Goal: Information Seeking & Learning: Check status

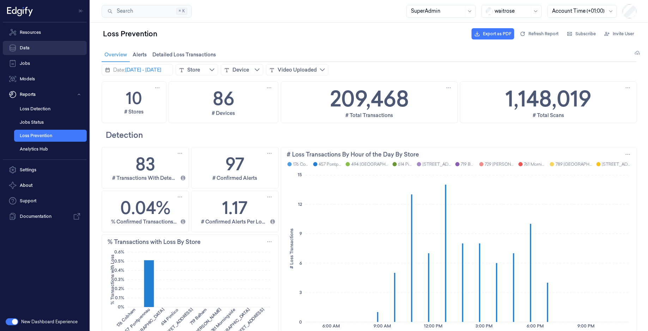
click at [33, 48] on link "Data" at bounding box center [45, 48] width 84 height 14
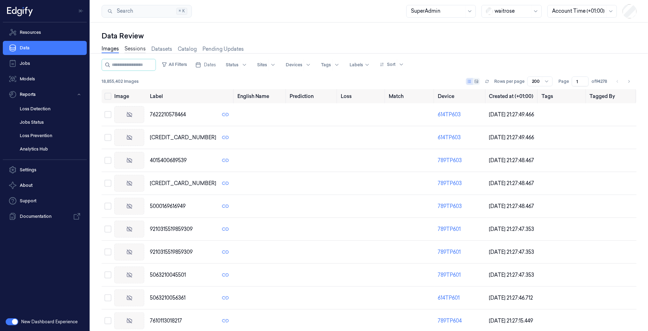
click at [132, 45] on link "Sessions" at bounding box center [135, 49] width 21 height 8
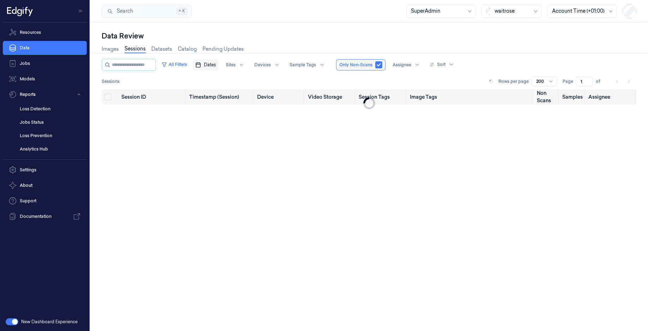
click at [207, 66] on button "Dates" at bounding box center [206, 64] width 26 height 11
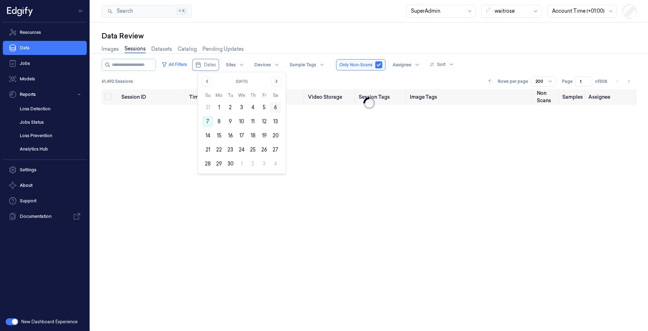
click at [277, 108] on button "6" at bounding box center [275, 107] width 11 height 11
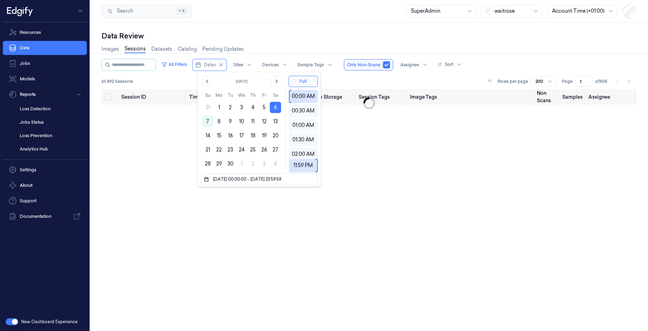
click at [277, 108] on button "6" at bounding box center [275, 107] width 11 height 11
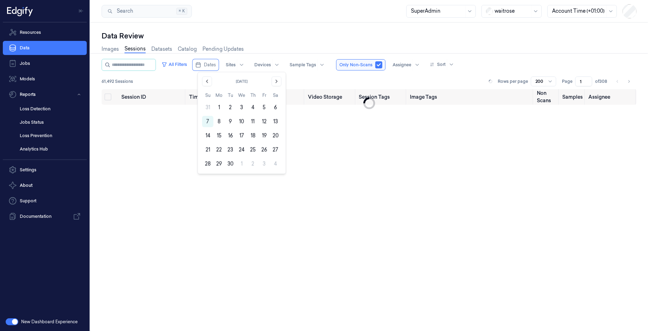
click at [277, 108] on button "6" at bounding box center [275, 107] width 11 height 11
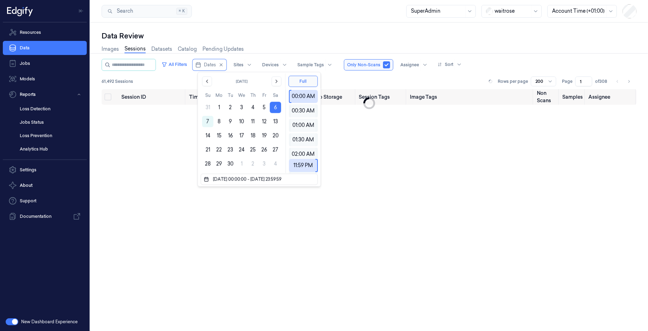
click at [297, 29] on div "Data Review Images Sessions Datasets Catalog Pending Updates All Filters Dates …" at bounding box center [369, 177] width 558 height 309
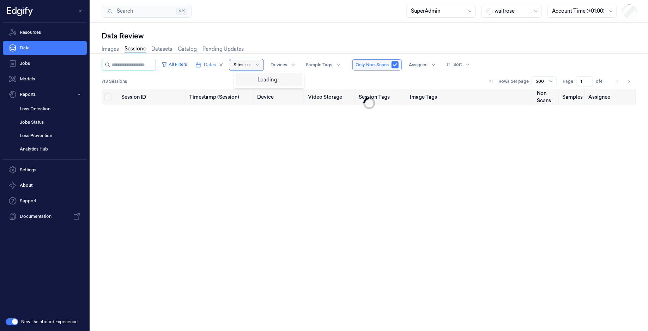
click at [249, 67] on div "Sites" at bounding box center [246, 64] width 34 height 11
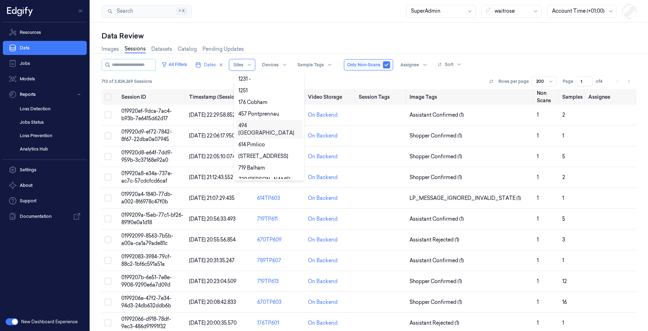
click at [257, 127] on div "494 [GEOGRAPHIC_DATA]" at bounding box center [269, 129] width 61 height 15
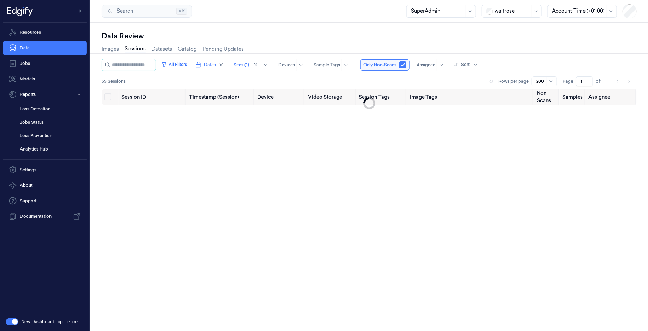
click at [315, 22] on div "Search Search... ⌘ K SuperAdmin waitrose Account Time (+01:00)" at bounding box center [369, 11] width 558 height 23
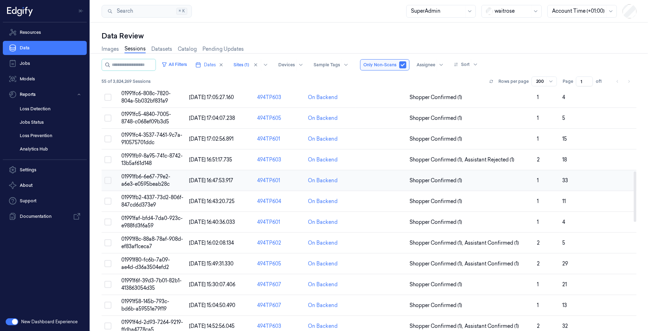
scroll to position [393, 0]
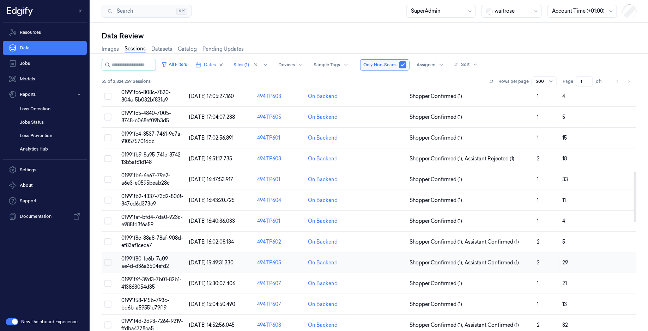
click at [155, 257] on span "01991f80-fc6b-7a09-ae4d-d36a3504efd2" at bounding box center [145, 263] width 49 height 14
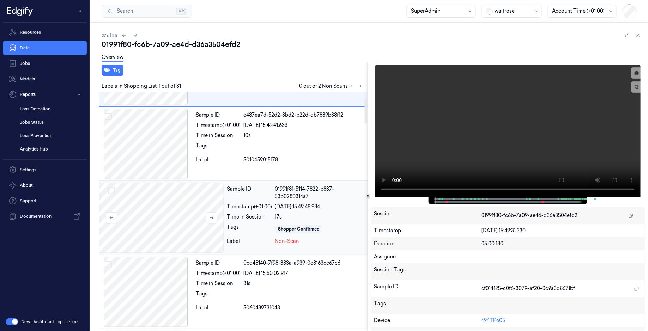
click at [166, 219] on div at bounding box center [161, 218] width 125 height 71
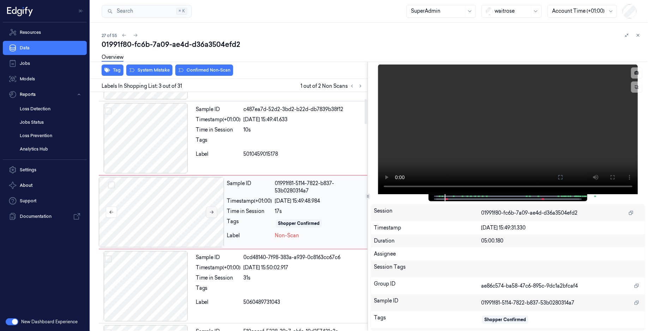
click at [212, 215] on button at bounding box center [211, 212] width 11 height 11
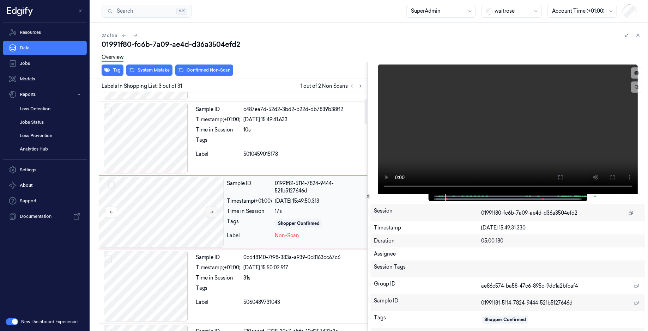
click at [212, 215] on button at bounding box center [211, 212] width 11 height 11
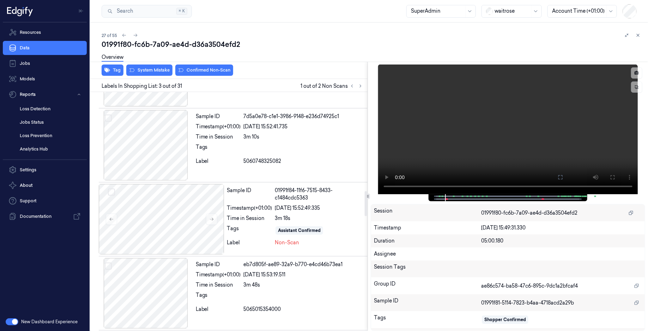
scroll to position [948, 0]
click at [164, 224] on div at bounding box center [161, 218] width 125 height 71
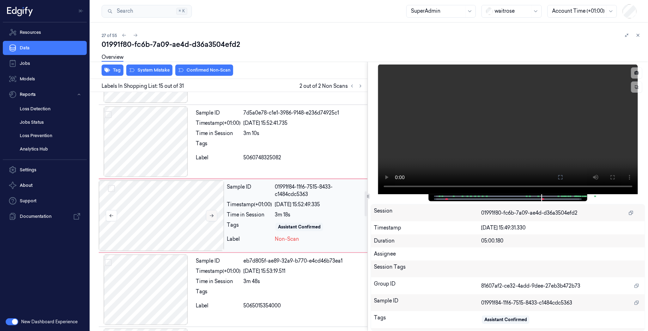
click at [209, 214] on icon at bounding box center [211, 216] width 5 height 5
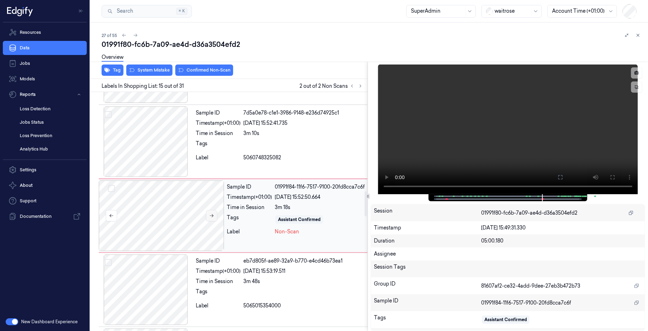
click at [209, 214] on icon at bounding box center [211, 216] width 5 height 5
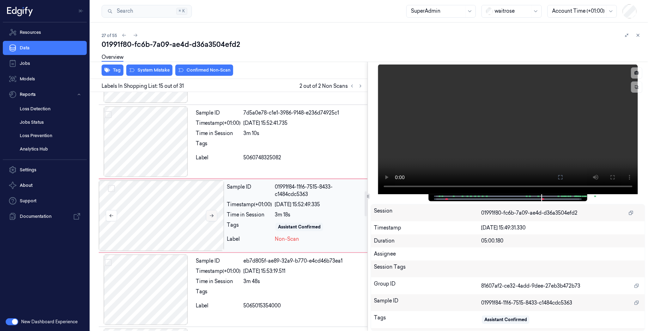
click at [209, 214] on icon at bounding box center [211, 216] width 5 height 5
click at [149, 154] on div at bounding box center [146, 142] width 94 height 71
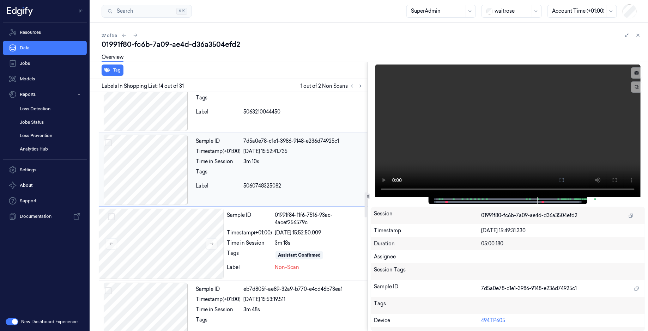
scroll to position [961, 0]
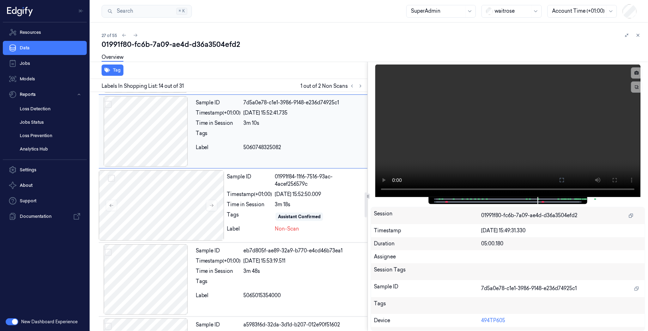
click at [161, 152] on div at bounding box center [146, 131] width 94 height 71
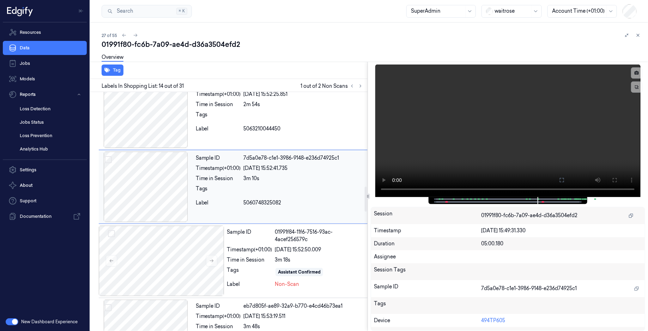
scroll to position [911, 0]
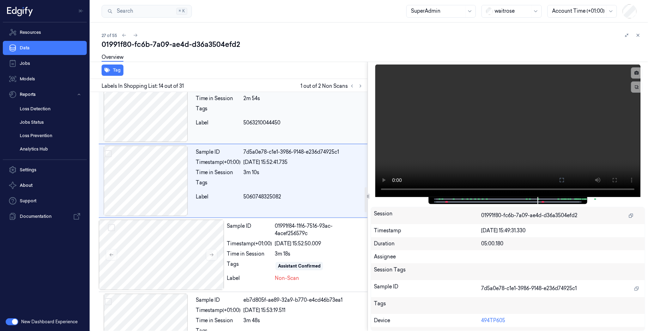
click at [153, 123] on div at bounding box center [146, 107] width 94 height 71
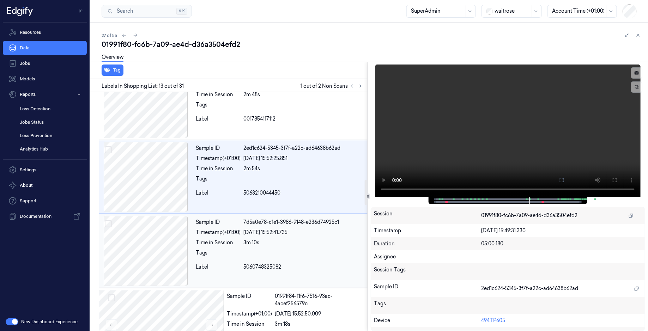
click at [149, 248] on div at bounding box center [146, 251] width 94 height 71
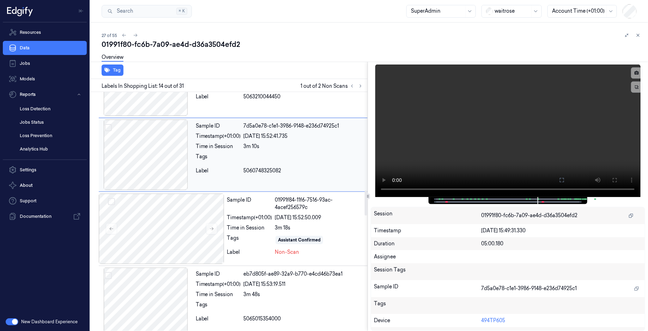
scroll to position [943, 0]
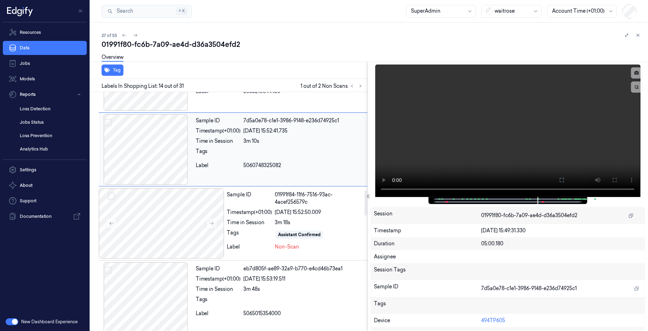
click at [164, 157] on div at bounding box center [146, 149] width 94 height 71
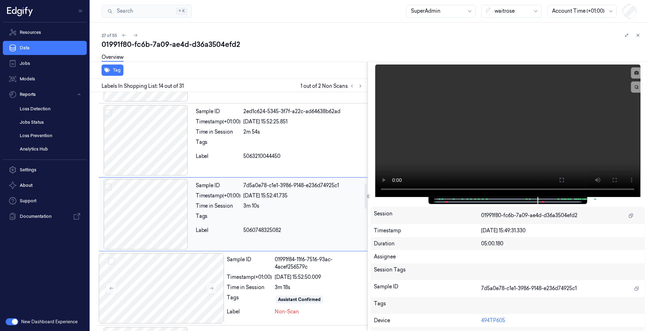
scroll to position [877, 0]
click at [152, 231] on div at bounding box center [146, 215] width 94 height 71
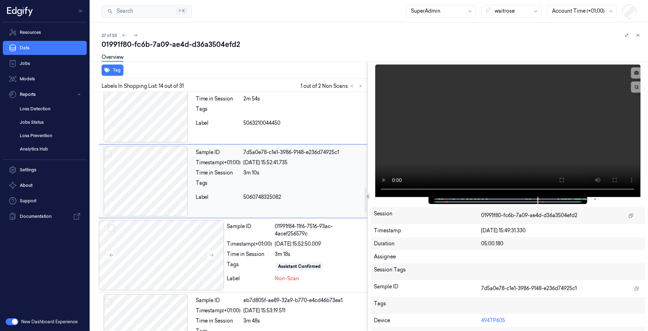
click at [152, 231] on div at bounding box center [161, 255] width 125 height 71
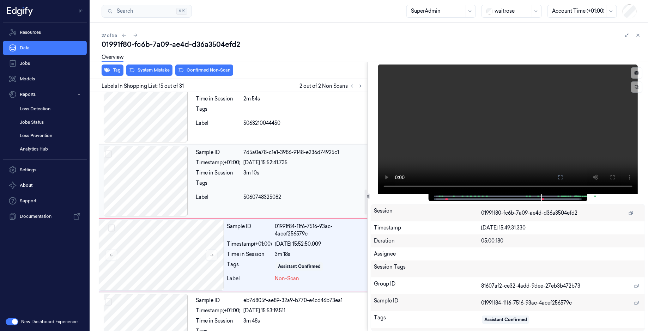
scroll to position [950, 0]
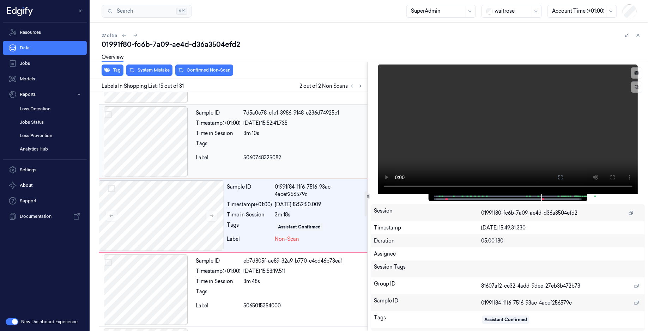
click at [152, 231] on div at bounding box center [161, 216] width 125 height 71
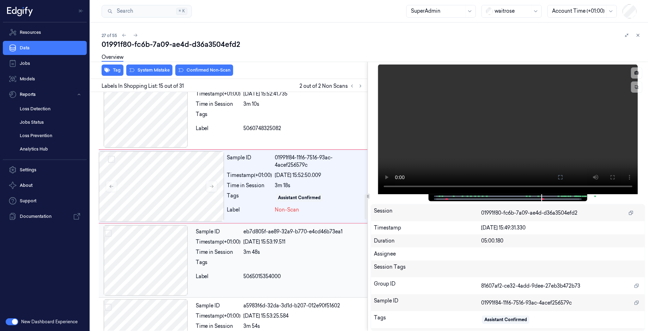
click at [140, 269] on div at bounding box center [146, 260] width 94 height 71
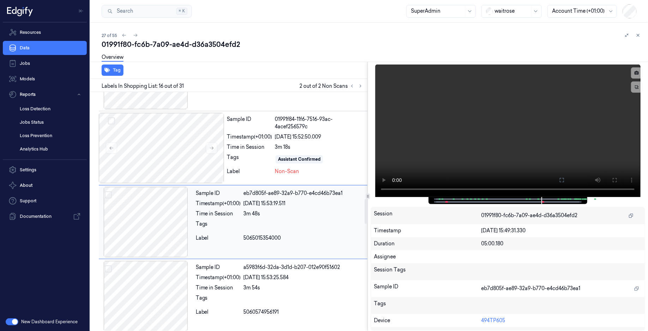
scroll to position [1024, 0]
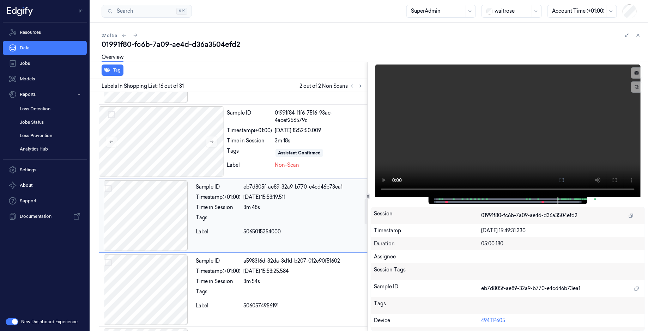
click at [129, 213] on div at bounding box center [146, 216] width 94 height 71
click at [163, 146] on div at bounding box center [161, 142] width 125 height 71
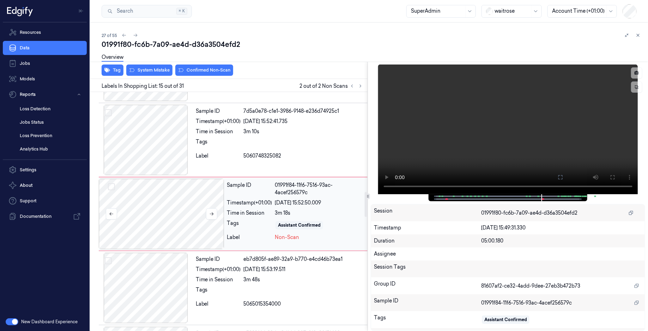
scroll to position [950, 0]
click at [148, 218] on div at bounding box center [161, 216] width 125 height 71
click at [214, 213] on button at bounding box center [211, 215] width 11 height 11
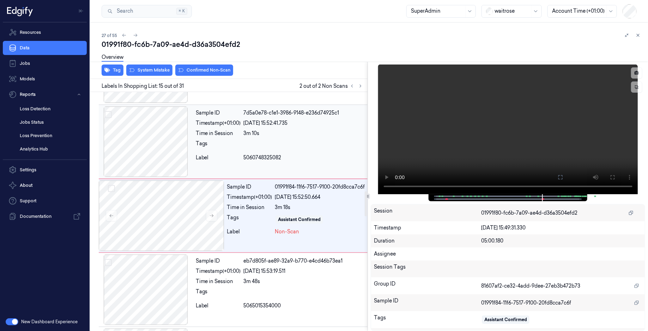
click at [149, 150] on div at bounding box center [146, 142] width 94 height 71
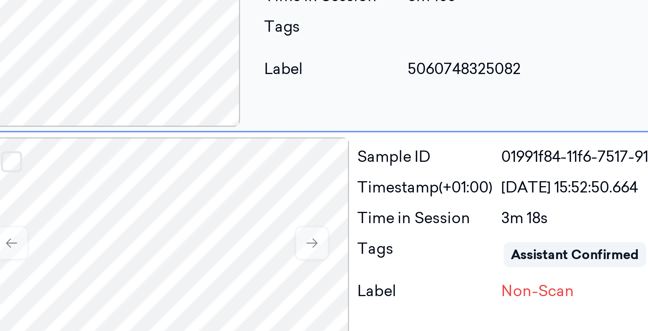
scroll to position [985, 0]
